Goal: Find specific page/section: Find specific page/section

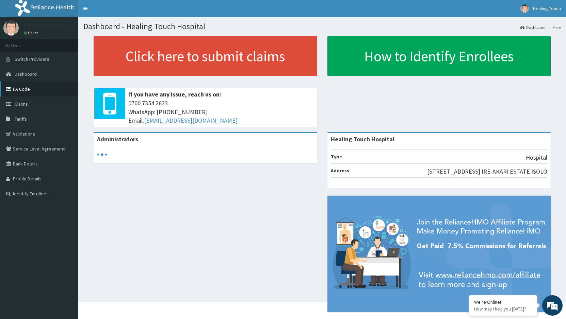
drag, startPoint x: 0, startPoint y: 0, endPoint x: 26, endPoint y: 92, distance: 95.2
click at [26, 92] on link "PA Code" at bounding box center [39, 89] width 78 height 15
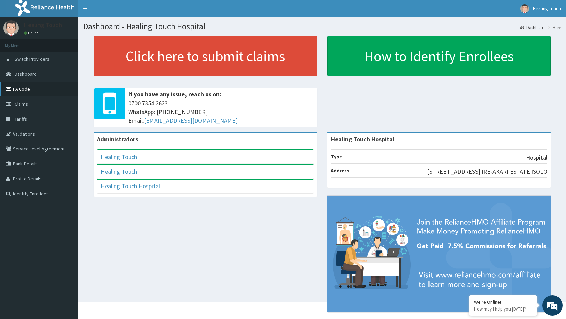
click at [50, 90] on link "PA Code" at bounding box center [39, 89] width 78 height 15
